Goal: Task Accomplishment & Management: Complete application form

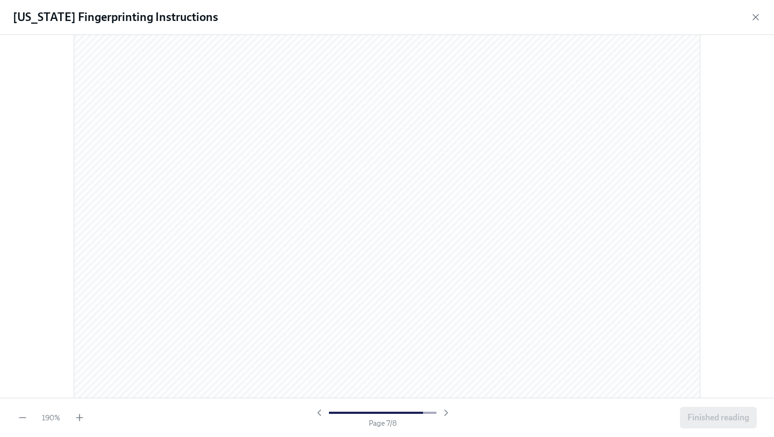
scroll to position [5155, 0]
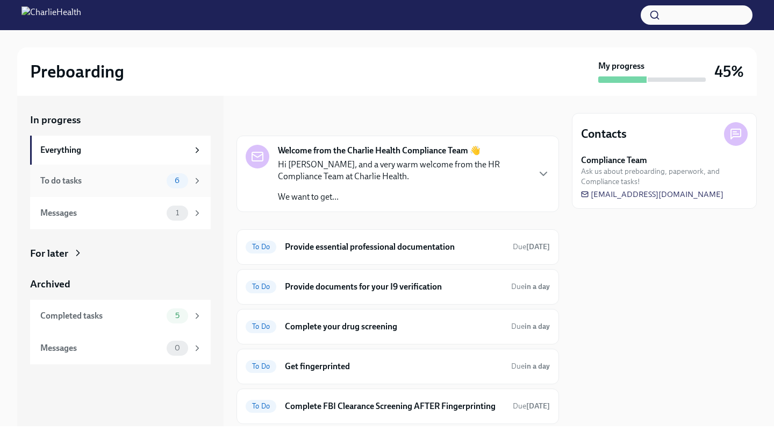
click at [161, 182] on div "To do tasks" at bounding box center [101, 181] width 122 height 12
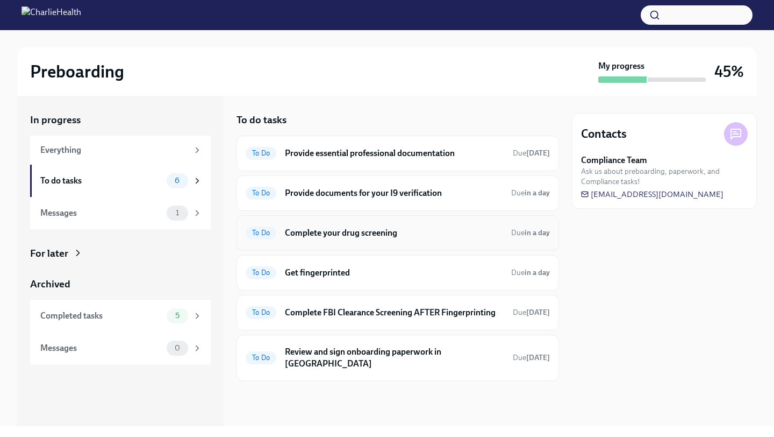
click at [378, 239] on div "To Do Complete your drug screening Due in a day" at bounding box center [398, 232] width 304 height 17
click at [366, 278] on div "To Do Get fingerprinted Due in a day" at bounding box center [398, 272] width 304 height 17
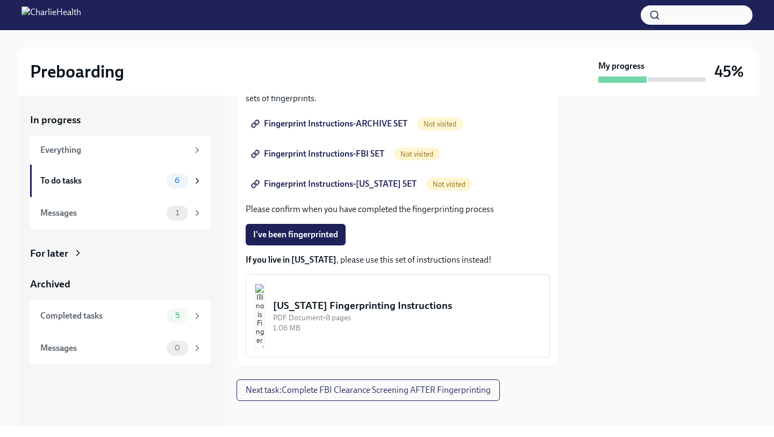
scroll to position [207, 0]
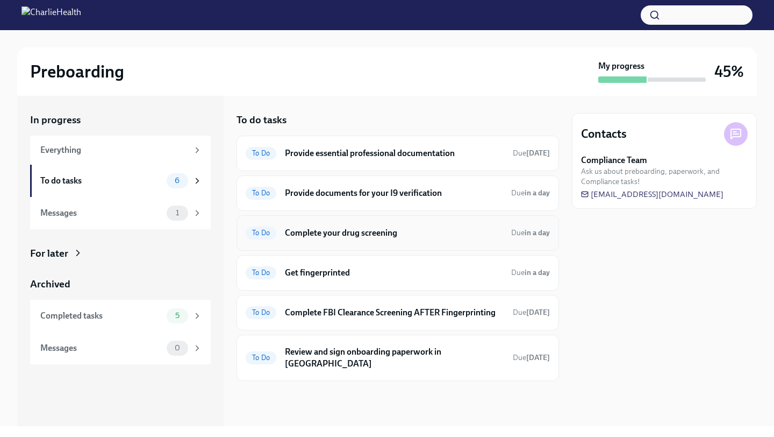
click at [355, 240] on div "To Do Complete your drug screening Due in a day" at bounding box center [398, 232] width 304 height 17
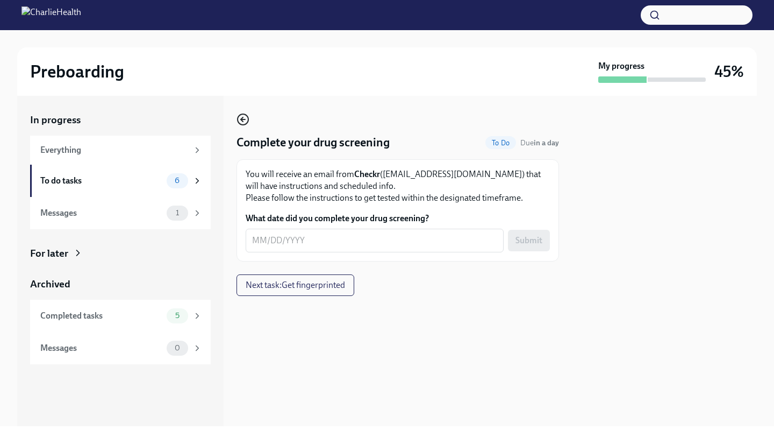
click at [244, 119] on icon "button" at bounding box center [243, 119] width 13 height 13
